Goal: Communication & Community: Answer question/provide support

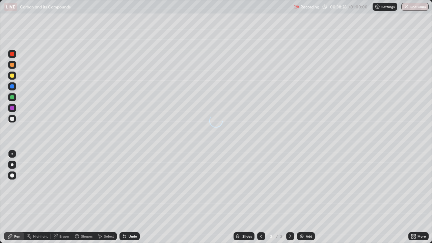
scroll to position [243, 432]
click at [127, 237] on div "Undo" at bounding box center [129, 236] width 20 height 8
click at [125, 236] on icon at bounding box center [124, 235] width 5 height 5
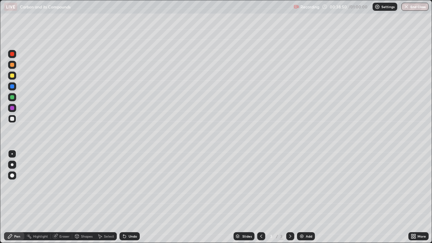
click at [127, 237] on div "Undo" at bounding box center [129, 236] width 20 height 8
click at [126, 234] on div "Undo" at bounding box center [129, 236] width 20 height 8
click at [126, 238] on icon at bounding box center [124, 235] width 5 height 5
click at [124, 236] on icon at bounding box center [124, 236] width 3 height 3
click at [13, 78] on div at bounding box center [12, 75] width 8 height 8
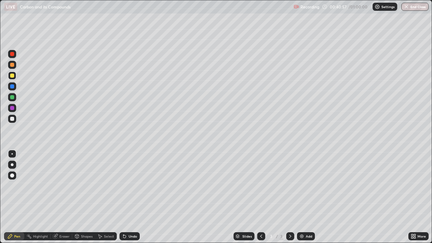
click at [13, 121] on div at bounding box center [12, 119] width 8 height 8
click at [12, 74] on div at bounding box center [12, 75] width 4 height 4
click at [306, 234] on div "Add" at bounding box center [308, 235] width 6 height 3
click at [61, 237] on div "Eraser" at bounding box center [64, 235] width 10 height 3
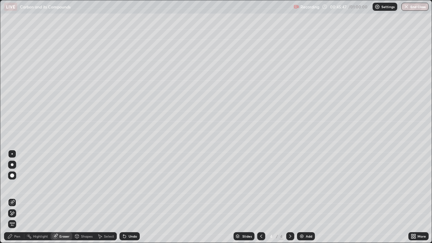
click at [19, 238] on div "Pen" at bounding box center [17, 235] width 6 height 3
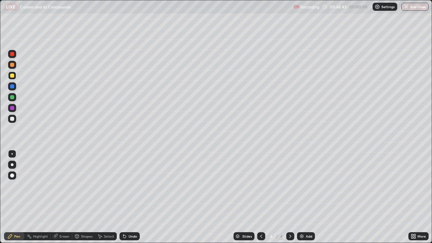
click at [15, 120] on div at bounding box center [12, 119] width 8 height 8
click at [13, 78] on div at bounding box center [12, 75] width 8 height 8
click at [12, 122] on div at bounding box center [12, 119] width 8 height 8
click at [304, 238] on div "Add" at bounding box center [306, 236] width 18 height 8
click at [62, 238] on div "Eraser" at bounding box center [64, 235] width 10 height 3
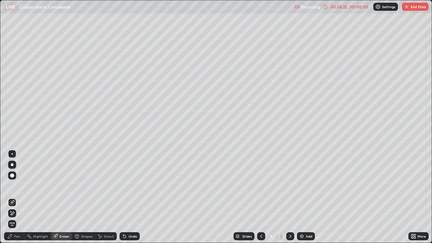
click at [18, 236] on div "Pen" at bounding box center [17, 235] width 6 height 3
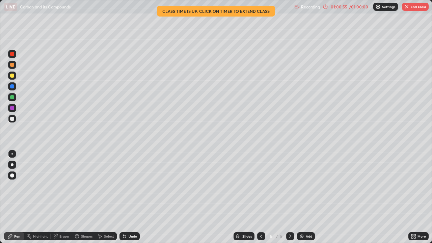
click at [415, 8] on button "End Class" at bounding box center [415, 7] width 27 height 8
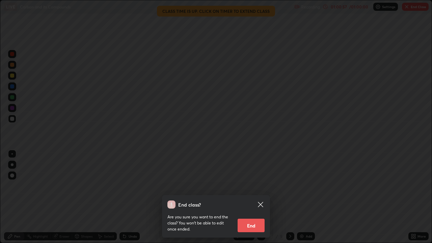
click at [246, 219] on button "End" at bounding box center [250, 224] width 27 height 13
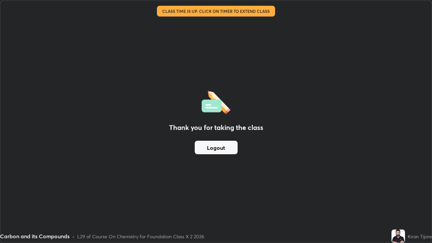
click at [225, 146] on button "Logout" at bounding box center [216, 147] width 43 height 13
